Goal: Task Accomplishment & Management: Manage account settings

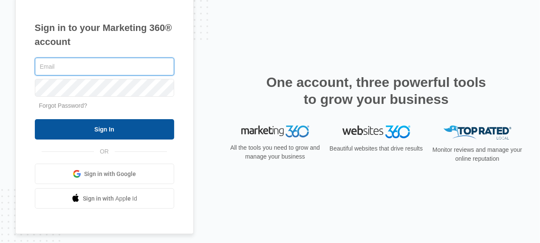
type input "[EMAIL_ADDRESS][DOMAIN_NAME]"
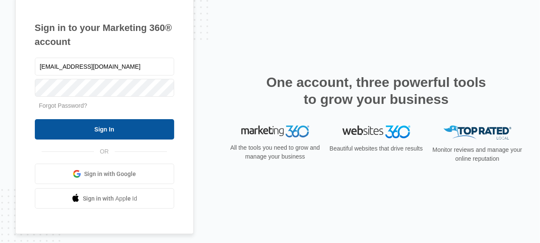
click at [125, 130] on input "Sign In" at bounding box center [104, 129] width 139 height 20
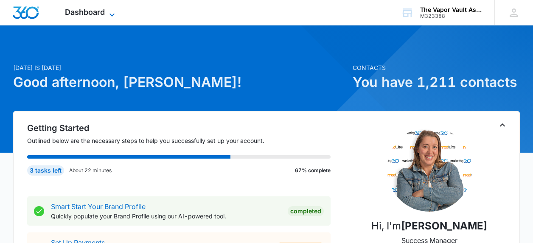
click at [109, 11] on icon at bounding box center [112, 15] width 10 height 10
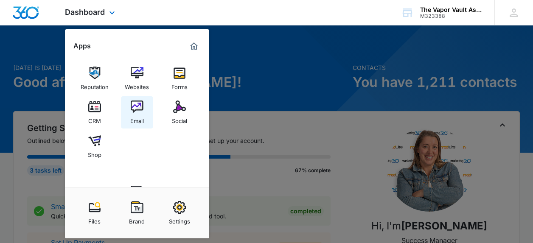
click at [138, 107] on img at bounding box center [137, 107] width 13 height 13
